Goal: Transaction & Acquisition: Register for event/course

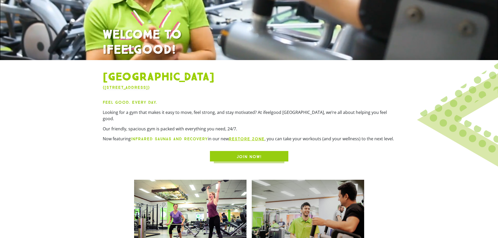
scroll to position [131, 0]
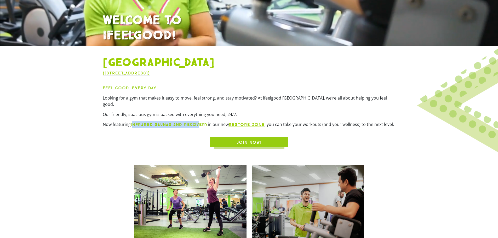
drag, startPoint x: 133, startPoint y: 117, endPoint x: 199, endPoint y: 118, distance: 66.7
click at [199, 122] on strong "infrared saunas and recovery" at bounding box center [169, 124] width 77 height 5
click at [246, 139] on span "JOIN NOW!" at bounding box center [249, 142] width 25 height 6
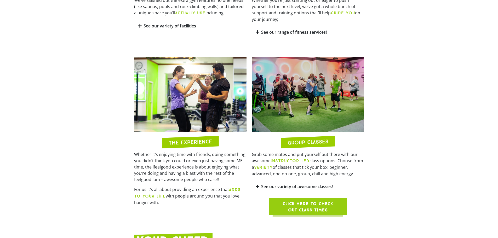
scroll to position [392, 0]
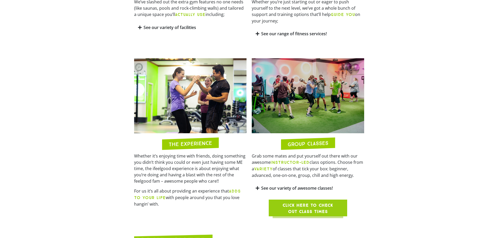
click at [306, 185] on link "See our variety of awesome classes!" at bounding box center [297, 188] width 72 height 6
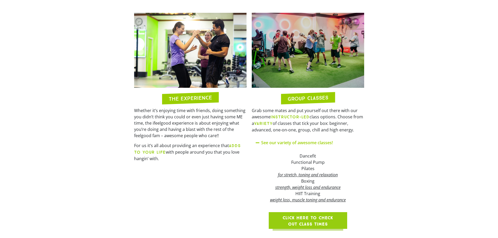
scroll to position [444, 0]
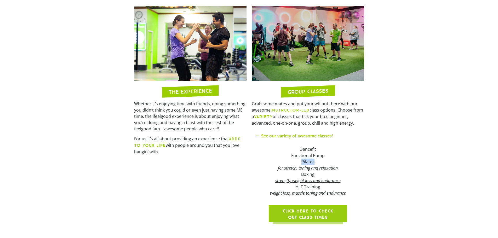
drag, startPoint x: 299, startPoint y: 151, endPoint x: 348, endPoint y: 149, distance: 50.0
click at [348, 152] on div "Functional Pump Pilates for stretch, toning and relaxation Boxing strength, wei…" at bounding box center [308, 174] width 105 height 44
drag, startPoint x: 289, startPoint y: 168, endPoint x: 319, endPoint y: 164, distance: 30.6
click at [320, 164] on div "Functional Pump Pilates for stretch, toning and relaxation Boxing strength, wei…" at bounding box center [308, 174] width 105 height 44
drag, startPoint x: 304, startPoint y: 169, endPoint x: 320, endPoint y: 171, distance: 16.1
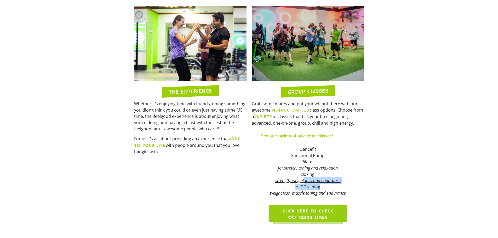
click at [320, 171] on div "Functional Pump Pilates for stretch, toning and relaxation Boxing strength, wei…" at bounding box center [308, 174] width 105 height 44
drag, startPoint x: 380, startPoint y: 162, endPoint x: 374, endPoint y: 163, distance: 5.8
click at [380, 162] on section "THE EXPERIENCE Whether it’s enjoying time with friends, doing something you did…" at bounding box center [249, 113] width 498 height 221
drag, startPoint x: 300, startPoint y: 136, endPoint x: 333, endPoint y: 136, distance: 33.2
click at [333, 146] on div "Dancefit" at bounding box center [308, 149] width 105 height 6
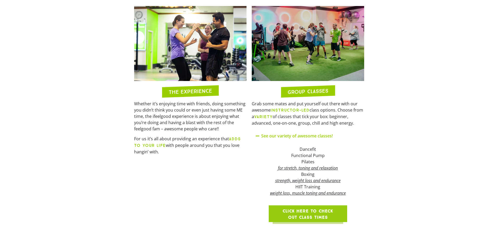
click at [352, 152] on div "Functional Pump Pilates for stretch, toning and relaxation Boxing strength, wei…" at bounding box center [308, 174] width 105 height 44
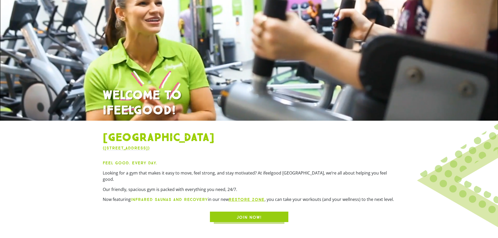
scroll to position [0, 0]
